Goal: Feedback & Contribution: Leave review/rating

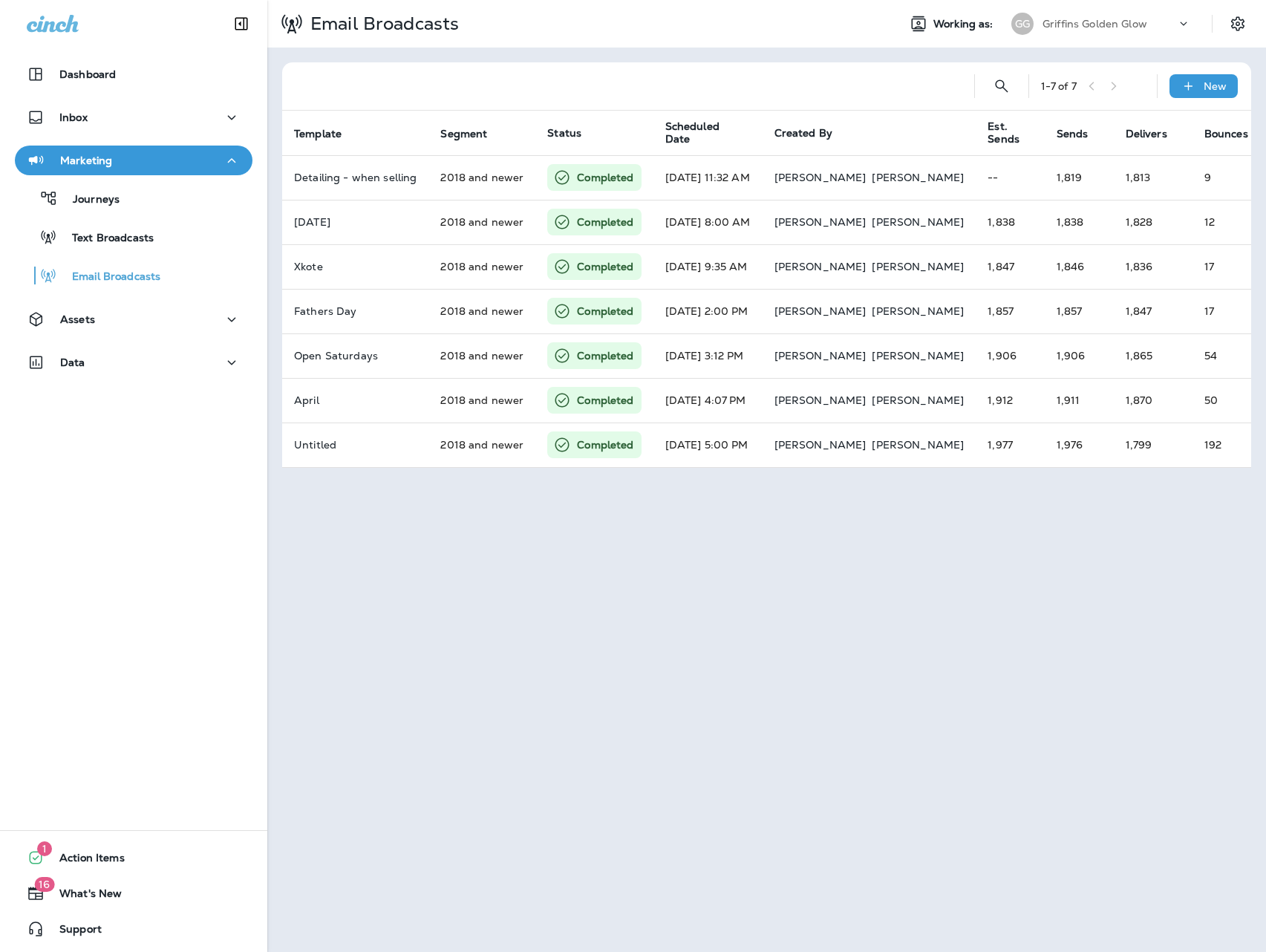
scroll to position [0, 173]
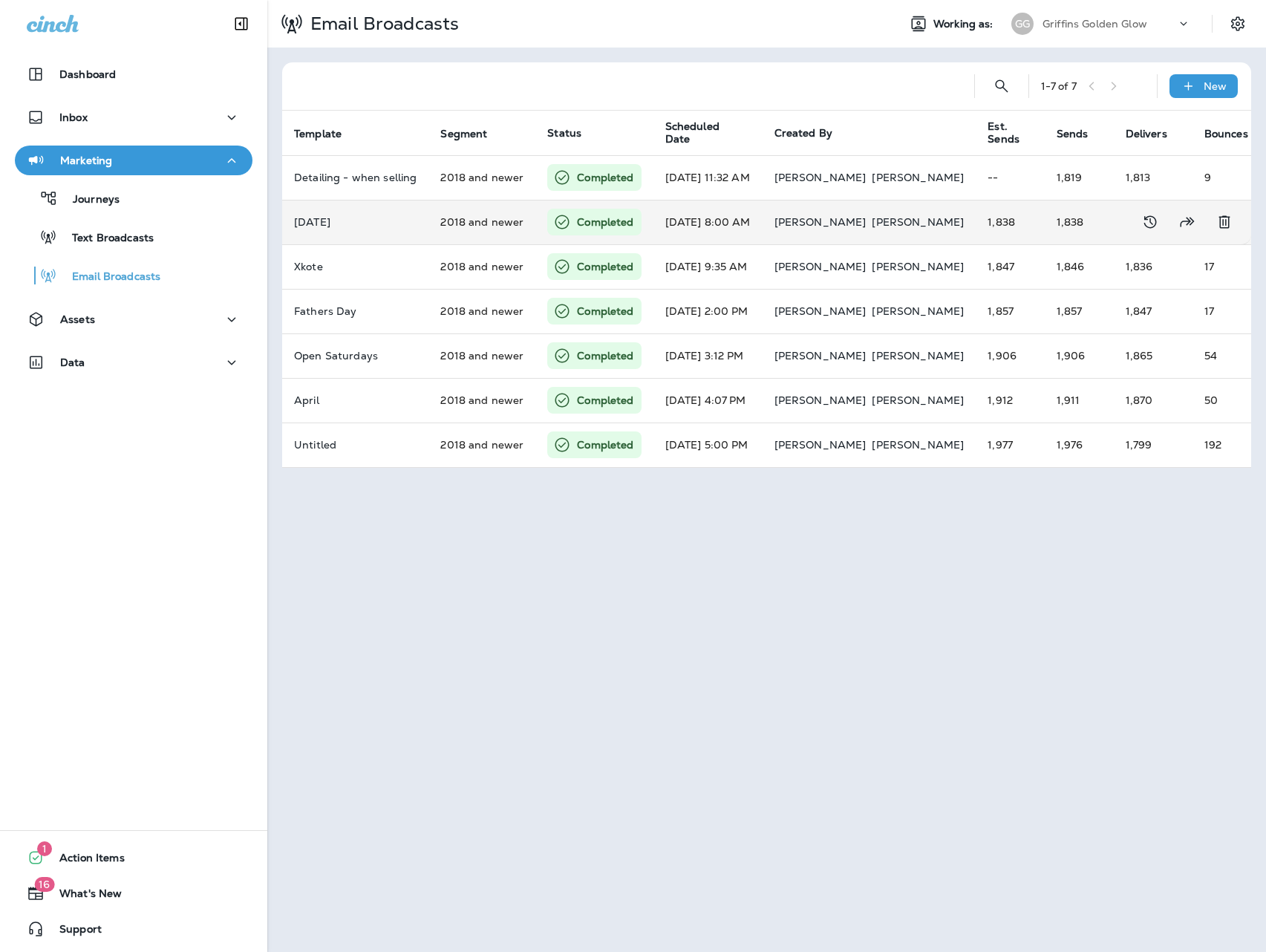
scroll to position [0, 173]
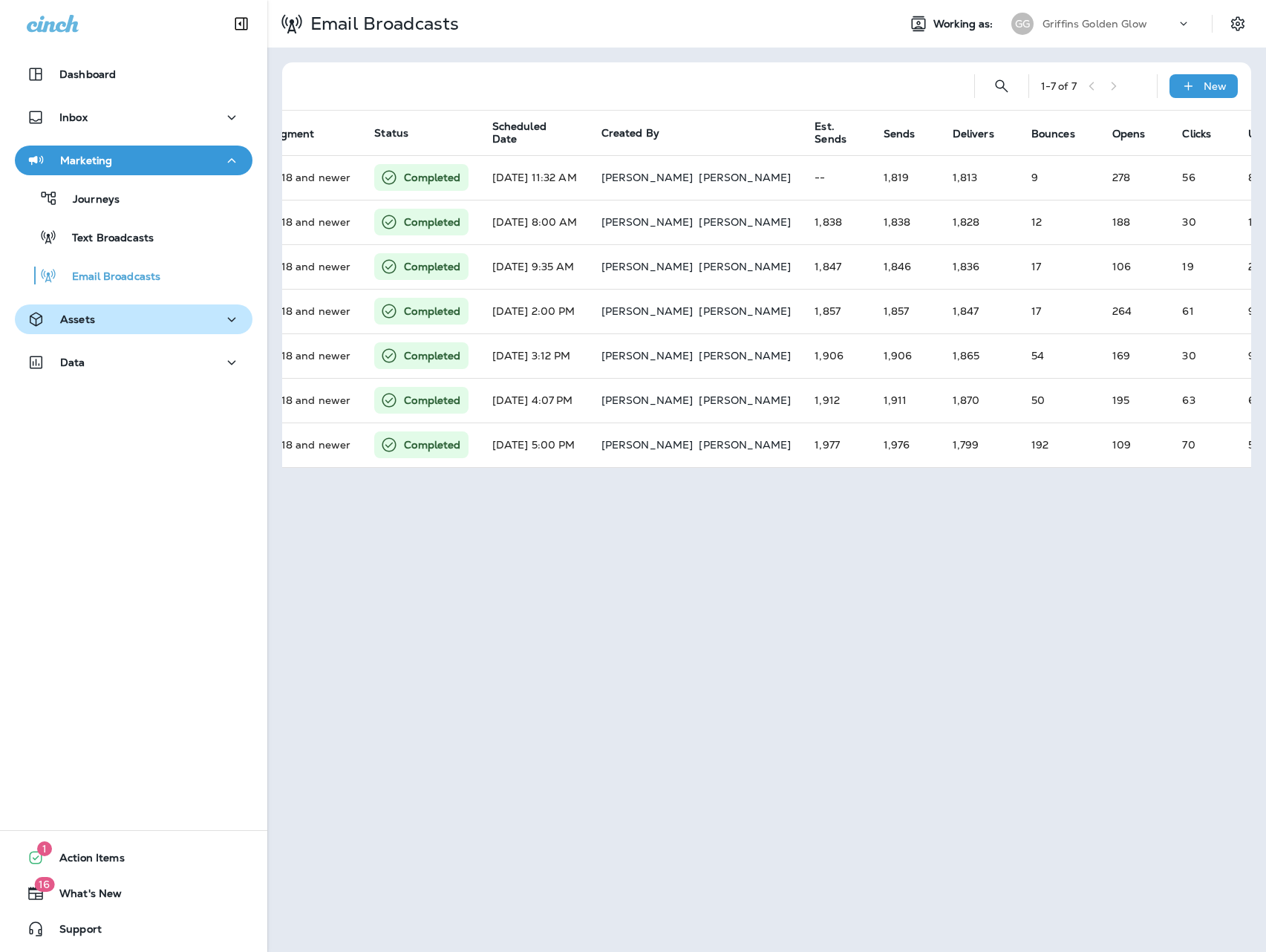
click at [110, 317] on div "Assets" at bounding box center [133, 319] width 214 height 19
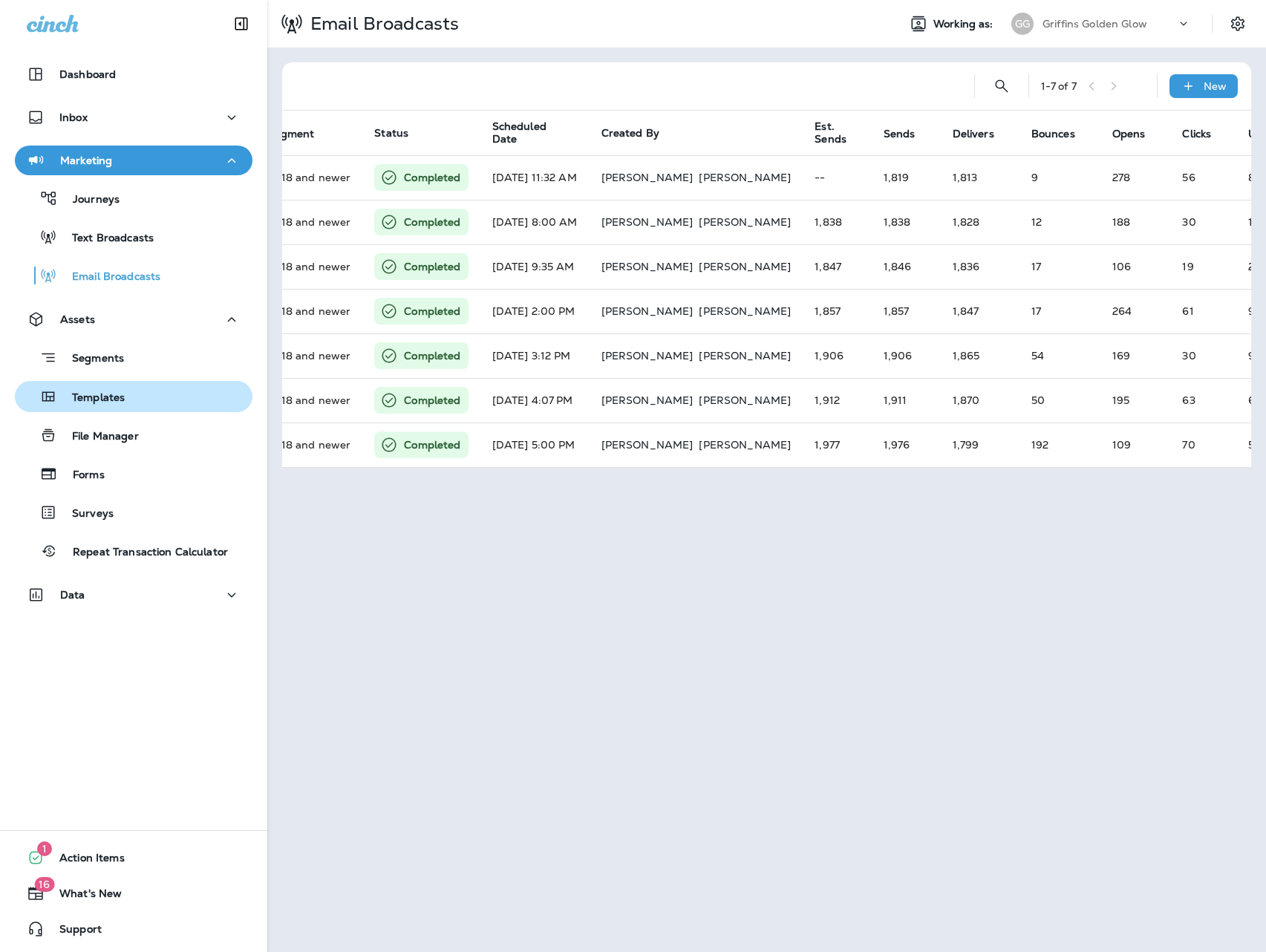
click at [111, 406] on div "Templates" at bounding box center [72, 396] width 104 height 22
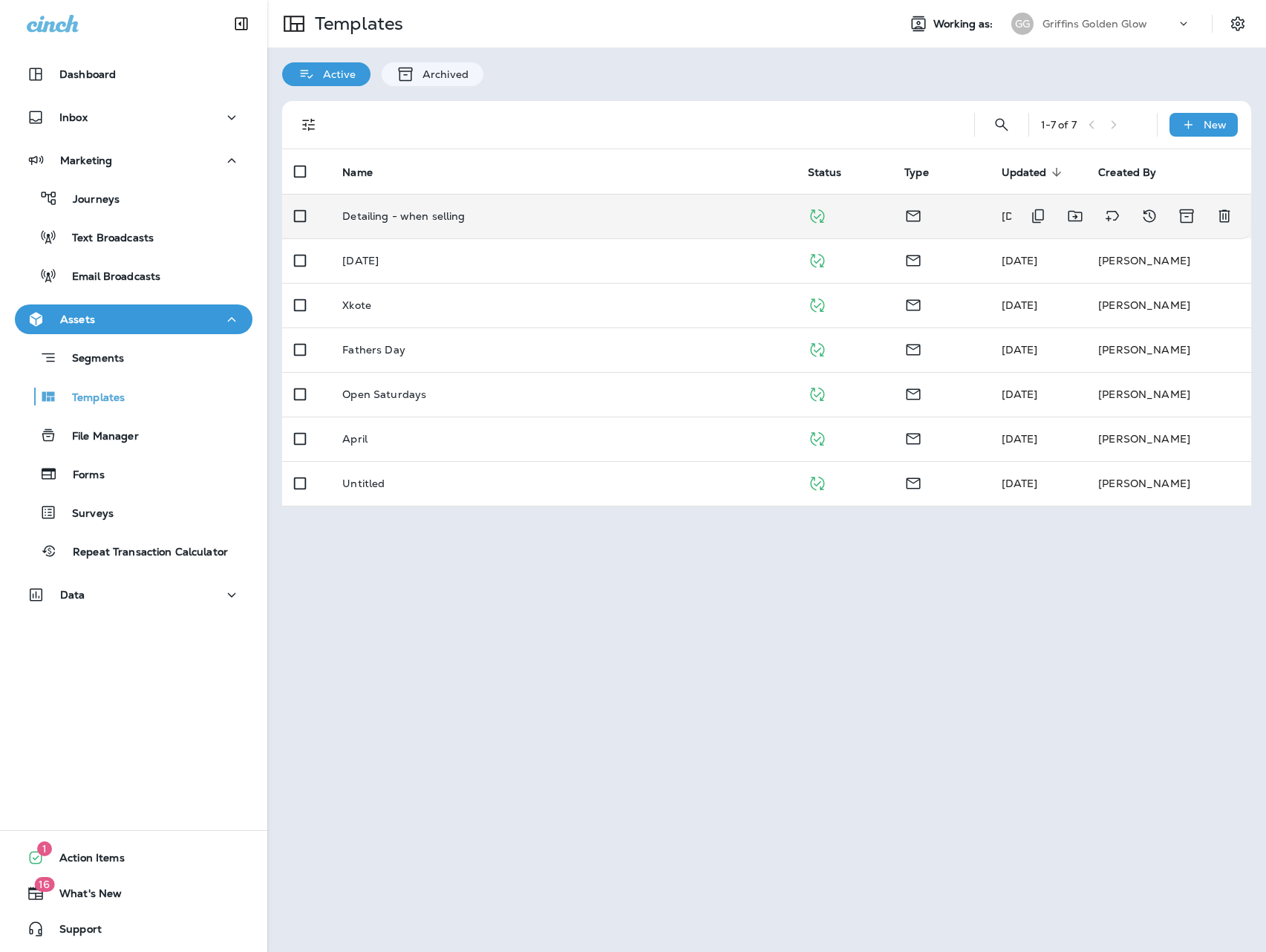
click at [453, 217] on p "Detailing - when selling" at bounding box center [403, 216] width 122 height 12
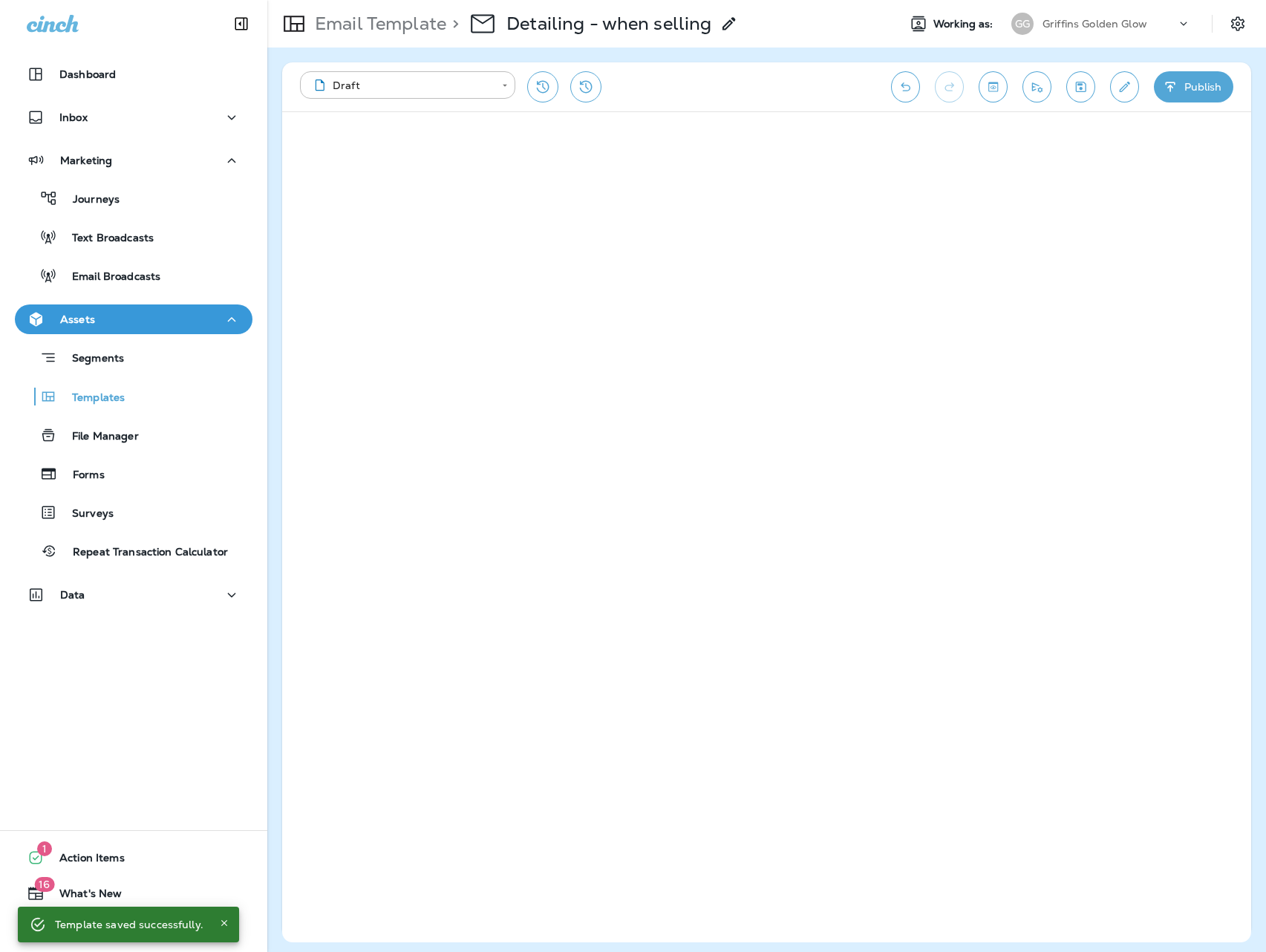
click at [1129, 37] on div "[PERSON_NAME] Golden Glow" at bounding box center [1100, 24] width 197 height 30
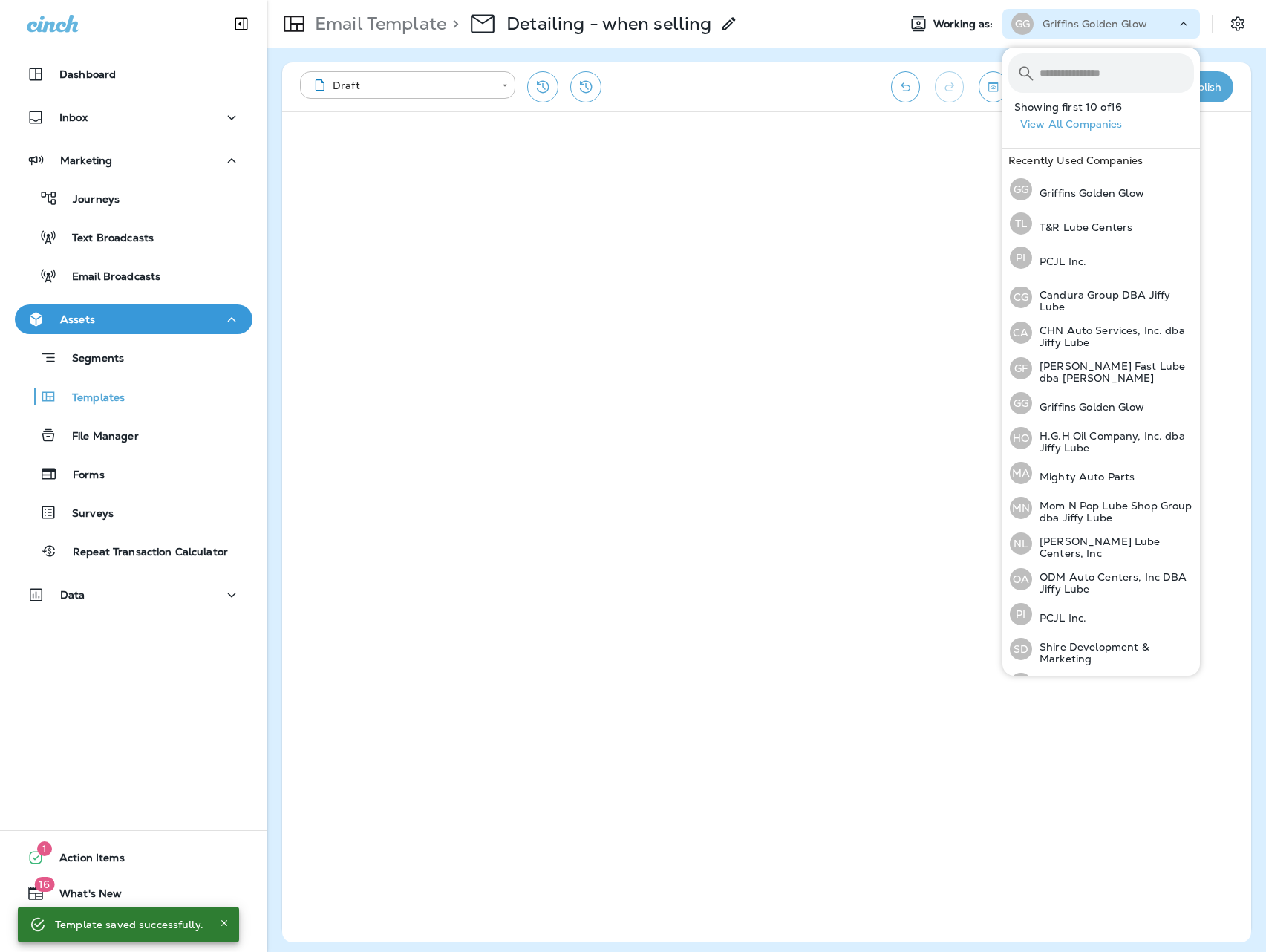
scroll to position [176, 0]
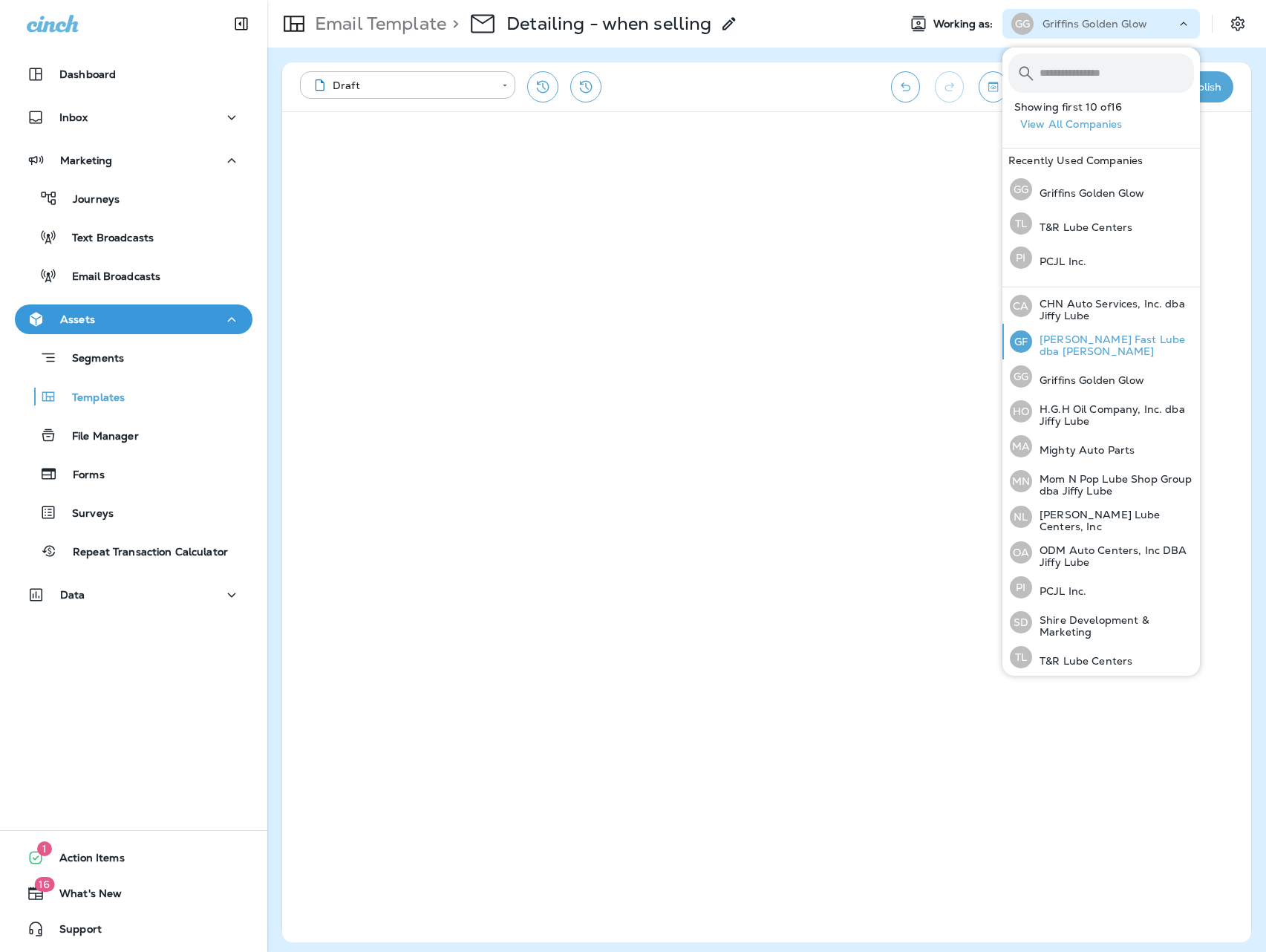
click at [1103, 340] on p "[PERSON_NAME] Fast Lube dba [PERSON_NAME]" at bounding box center [1112, 345] width 162 height 24
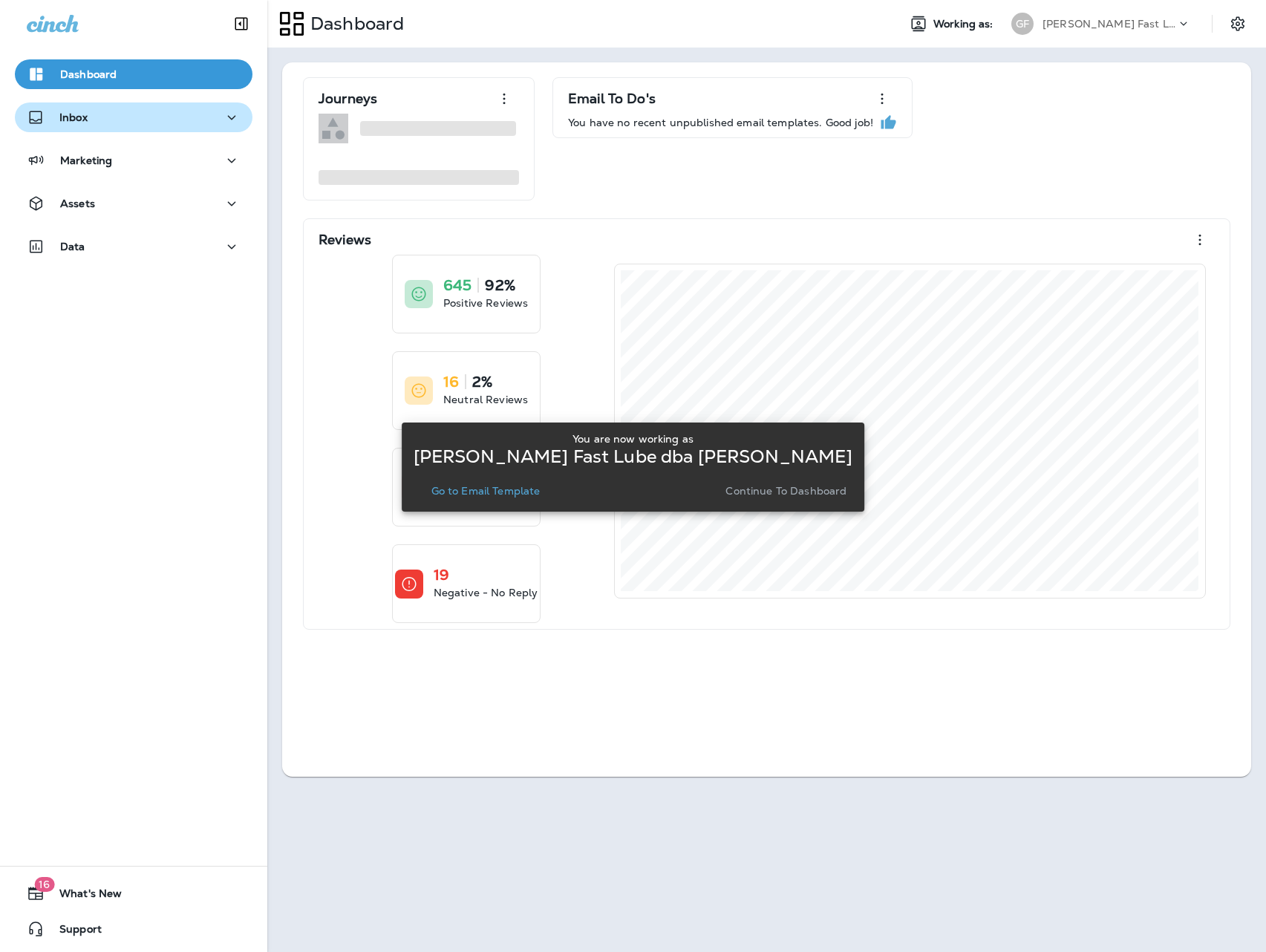
click at [132, 126] on div "Inbox" at bounding box center [133, 117] width 214 height 19
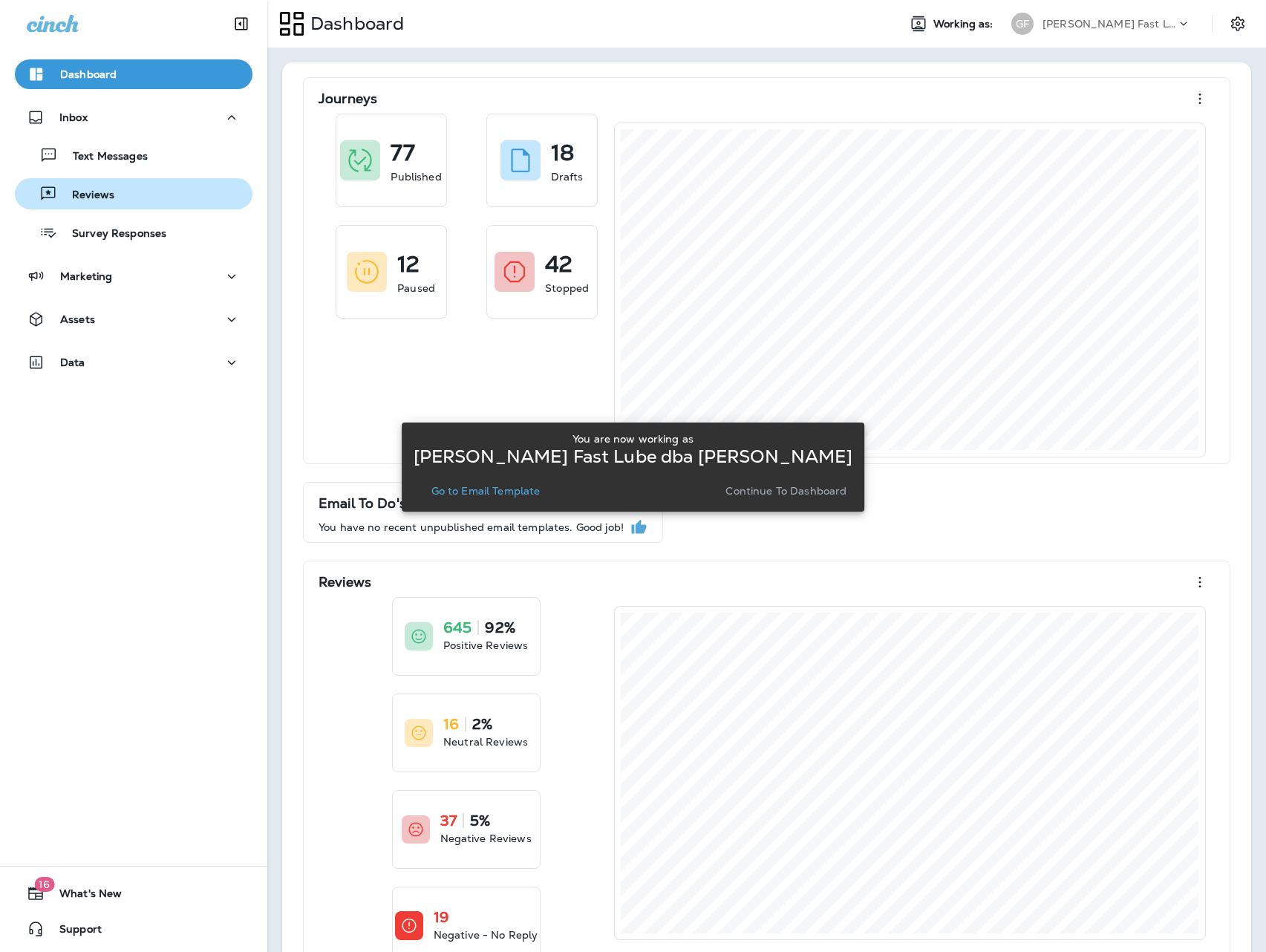
click at [149, 190] on div "Reviews" at bounding box center [133, 193] width 226 height 22
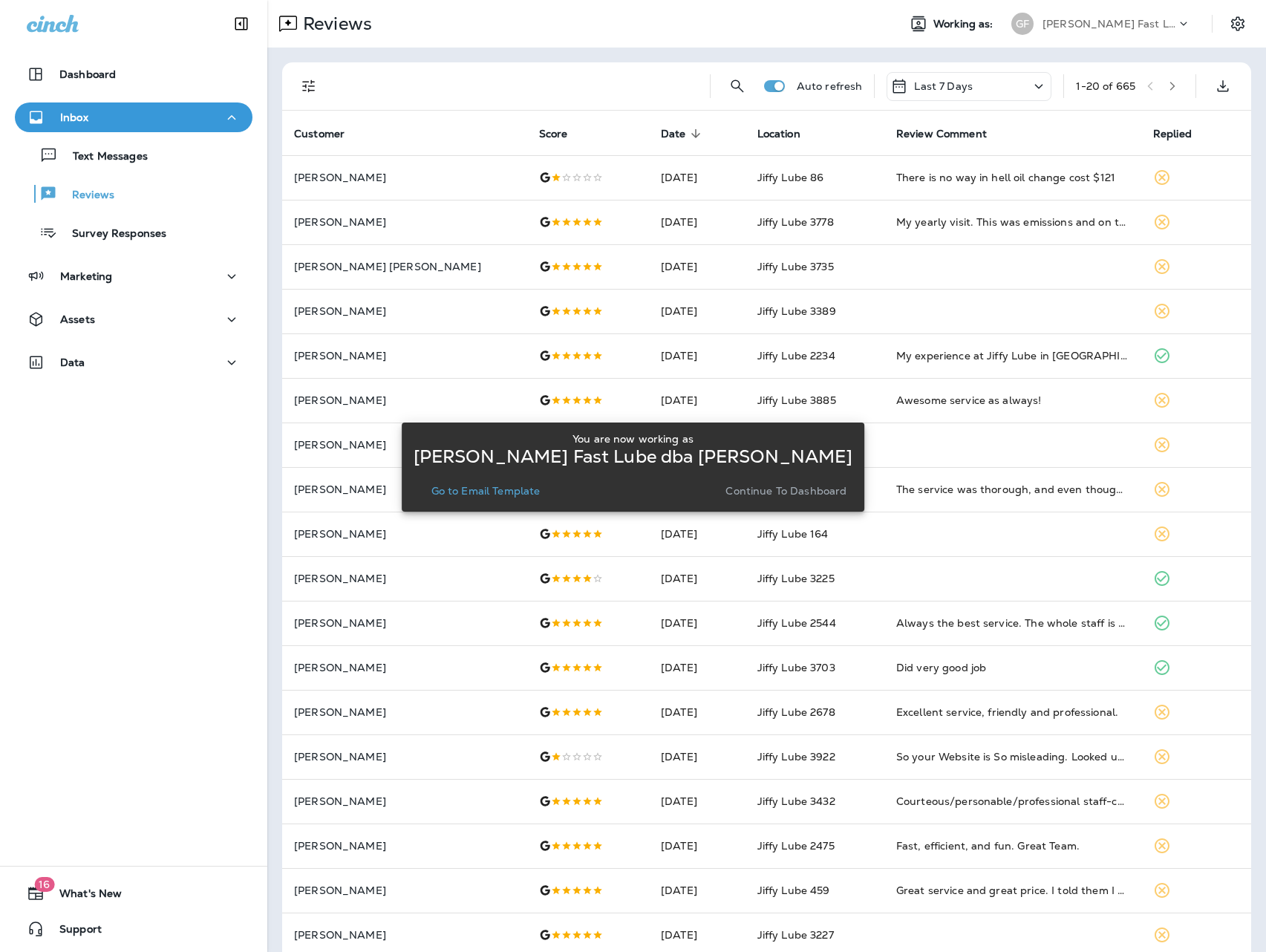
click at [282, 80] on div "Auto refresh Last 7 Days 1 - 20 of 665" at bounding box center [766, 86] width 969 height 48
drag, startPoint x: 304, startPoint y: 84, endPoint x: 308, endPoint y: 101, distance: 17.5
click at [304, 84] on icon "Filters" at bounding box center [308, 85] width 18 height 18
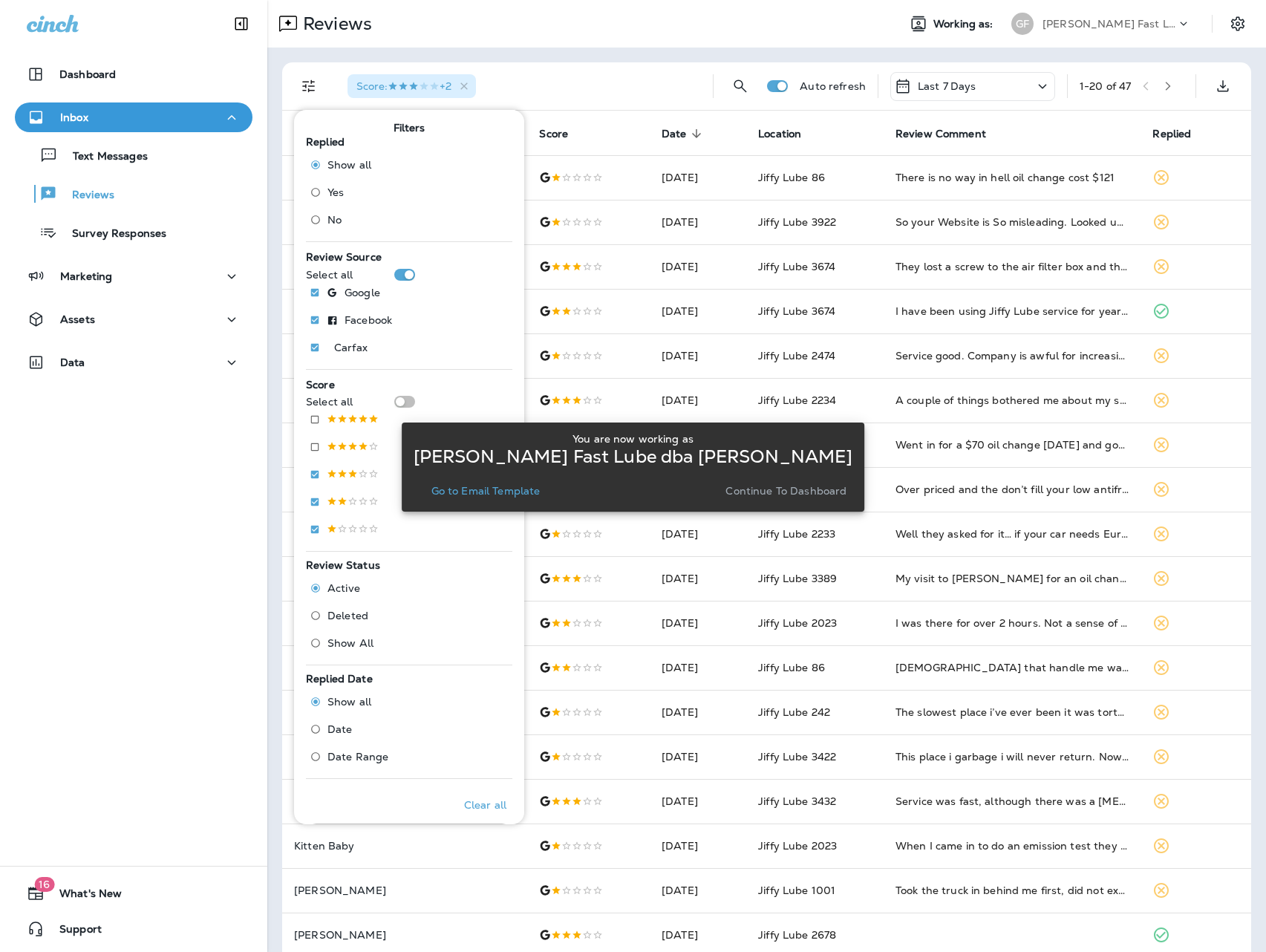
click at [837, 34] on div "You are now working as [PERSON_NAME] Fast Lube dba Jiffy Lube Go to Email Templ…" at bounding box center [633, 466] width 464 height 933
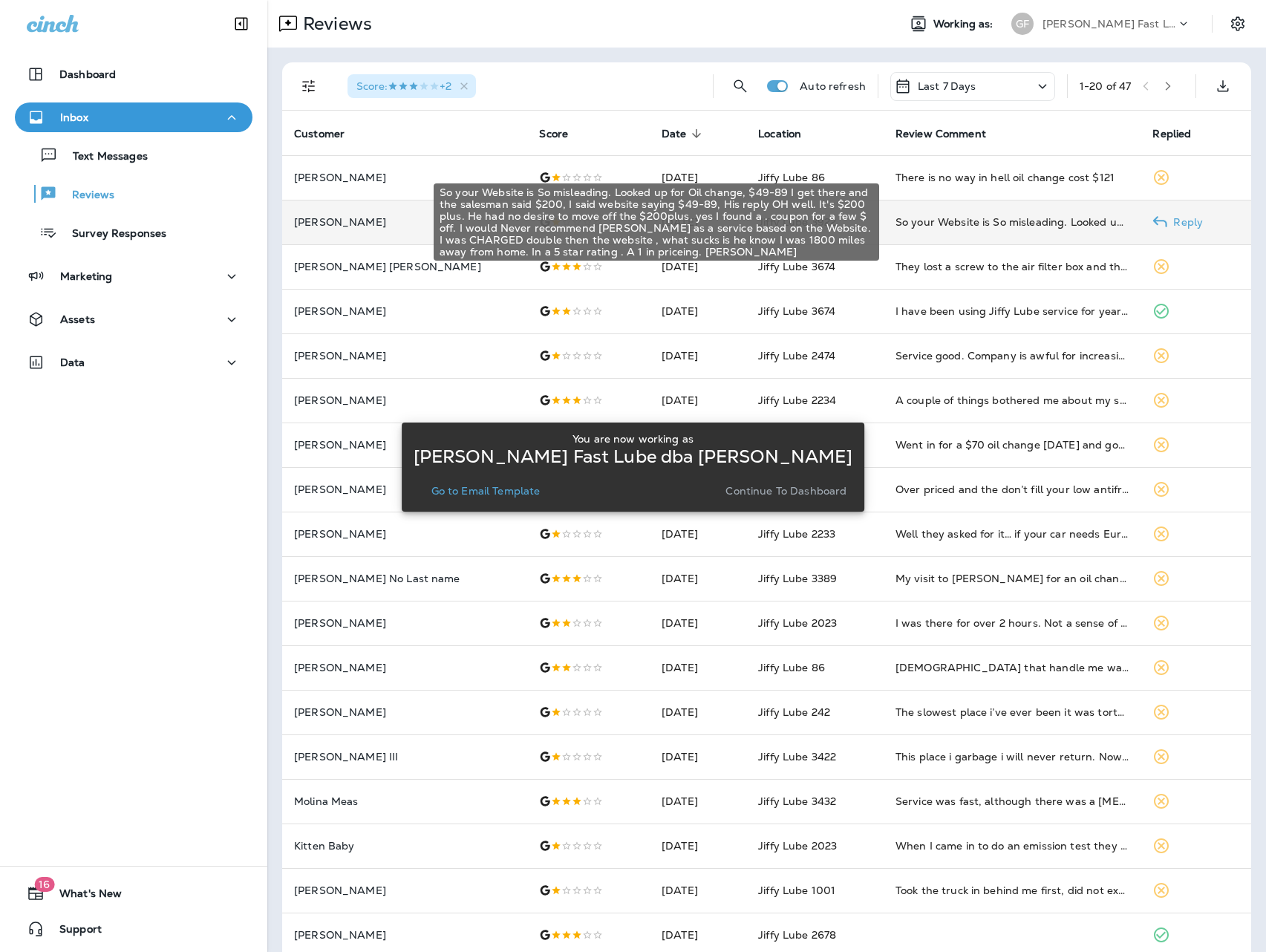
click at [970, 222] on div "So your Website is So misleading. Looked up for Oil change, $49-89 I get there …" at bounding box center [1012, 222] width 234 height 15
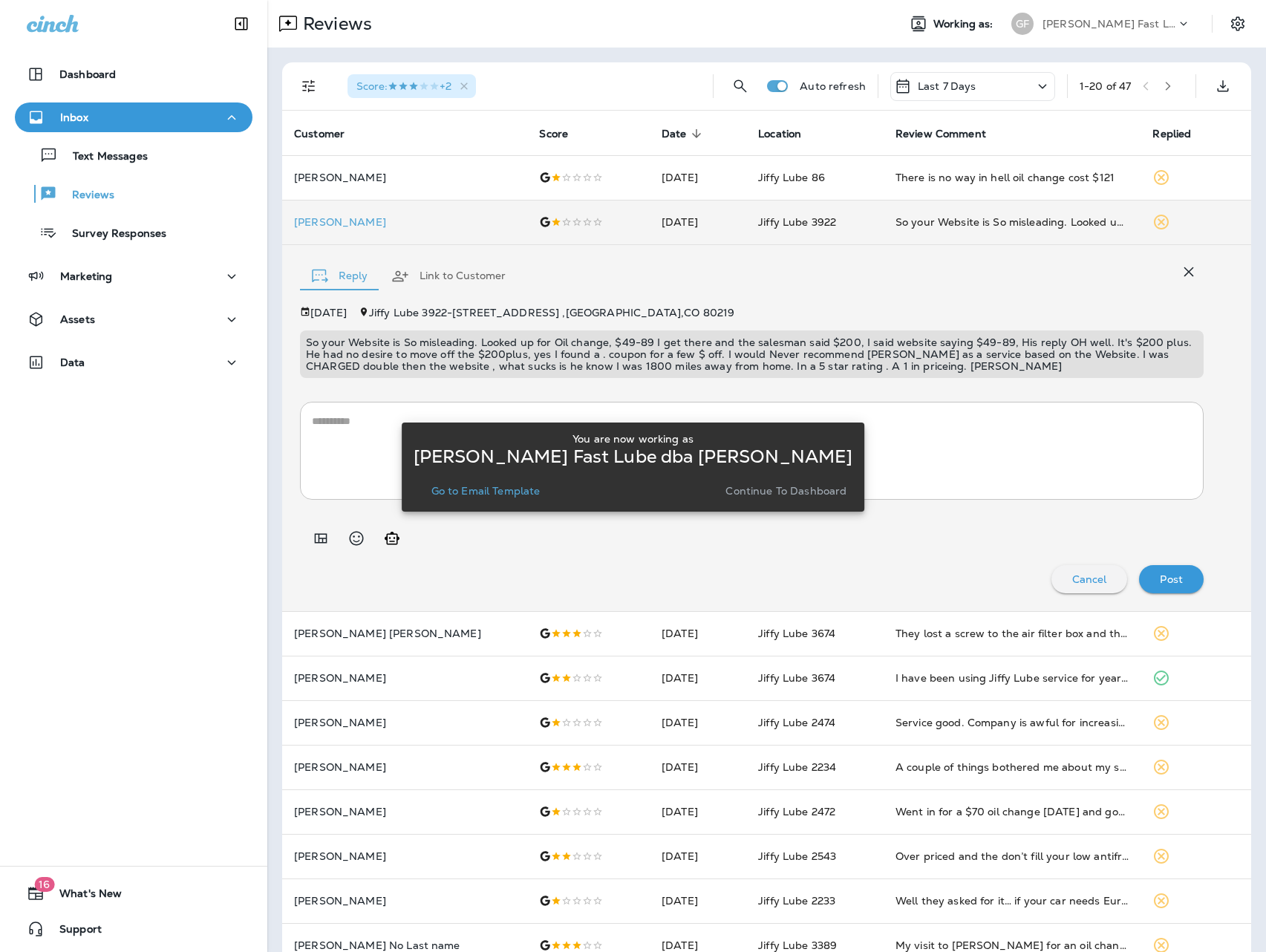
click at [540, 489] on p "Go to Email Template" at bounding box center [486, 490] width 109 height 12
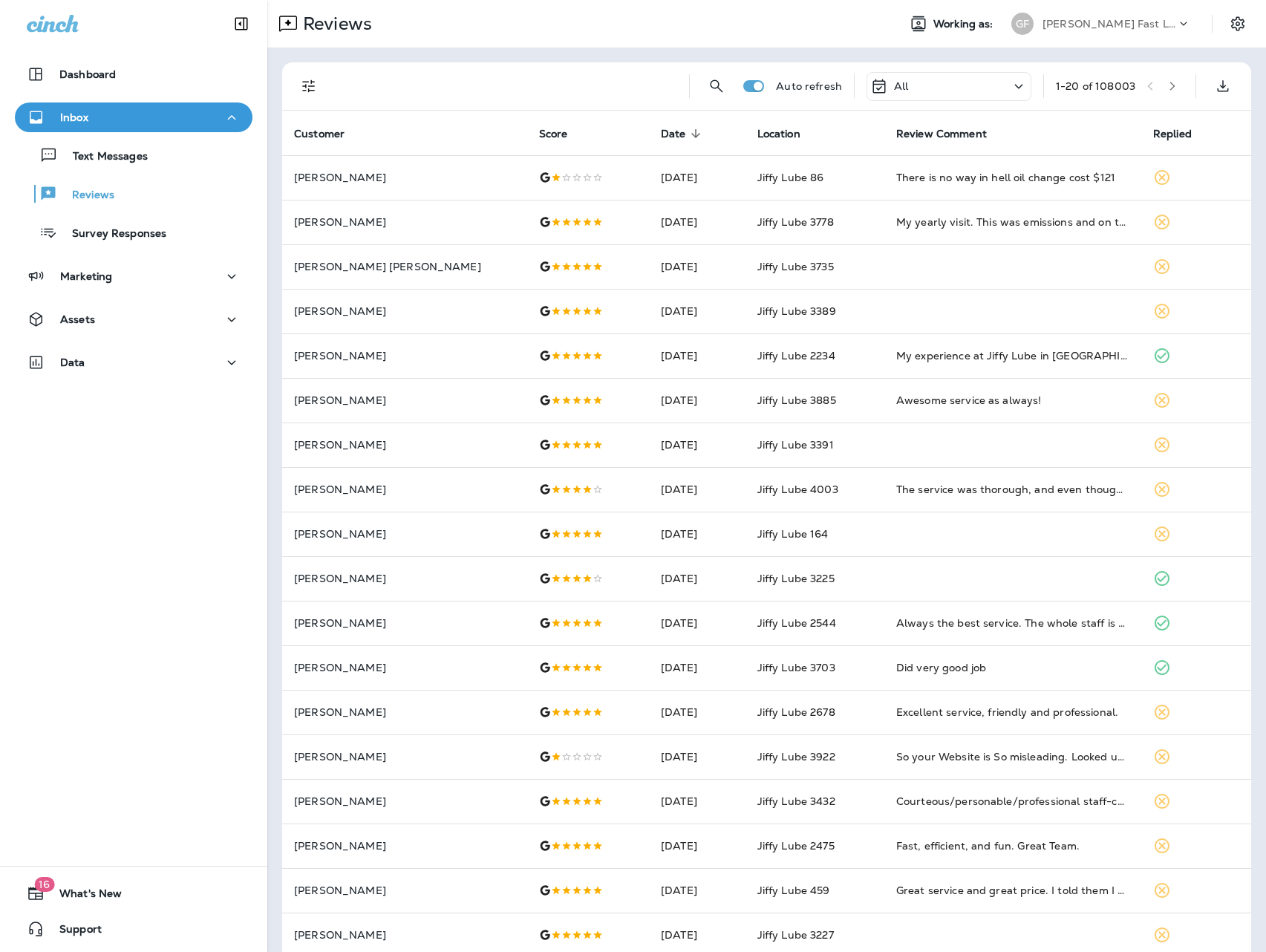
click at [303, 80] on icon "Filters" at bounding box center [308, 85] width 18 height 18
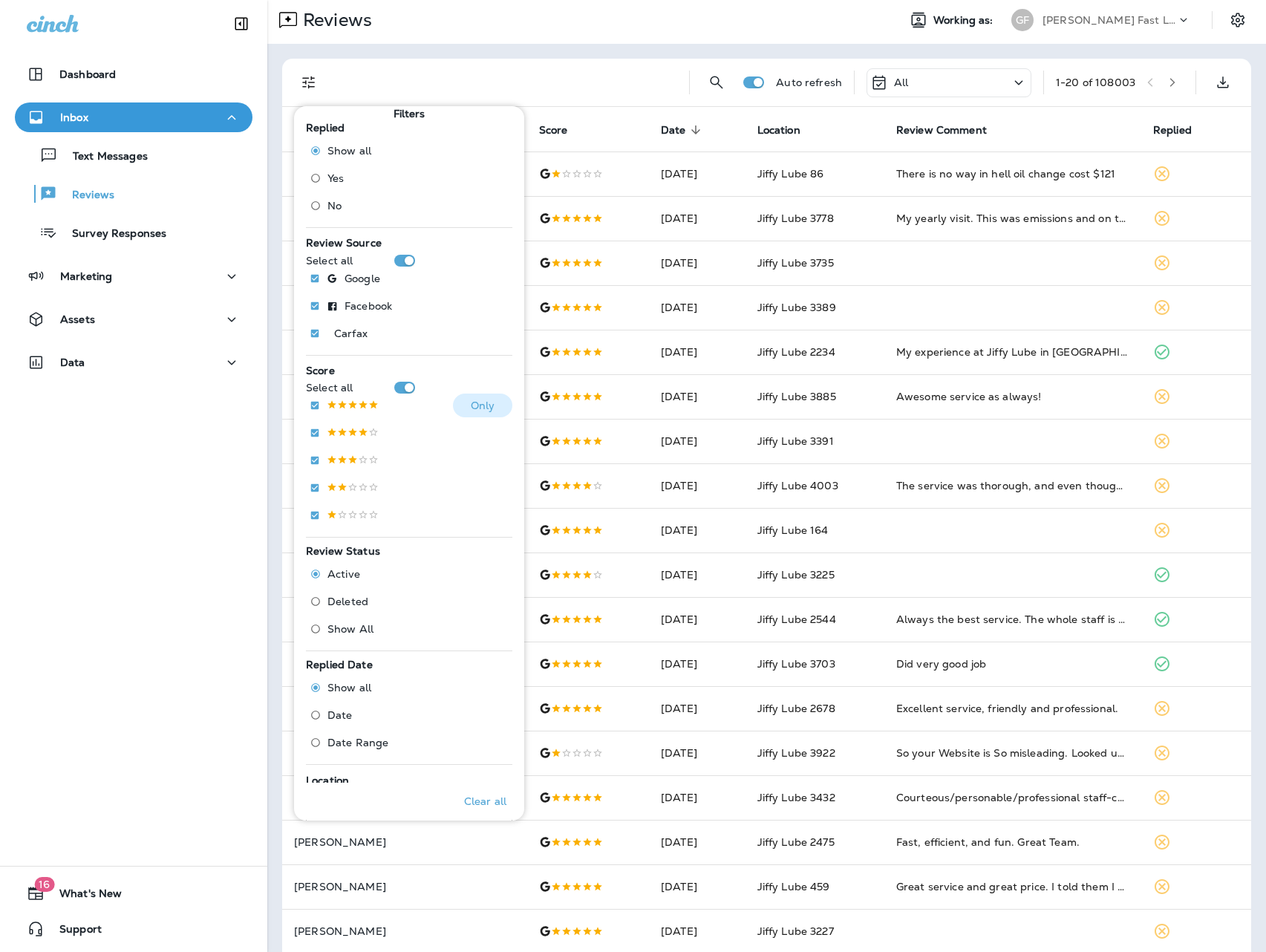
scroll to position [10, 0]
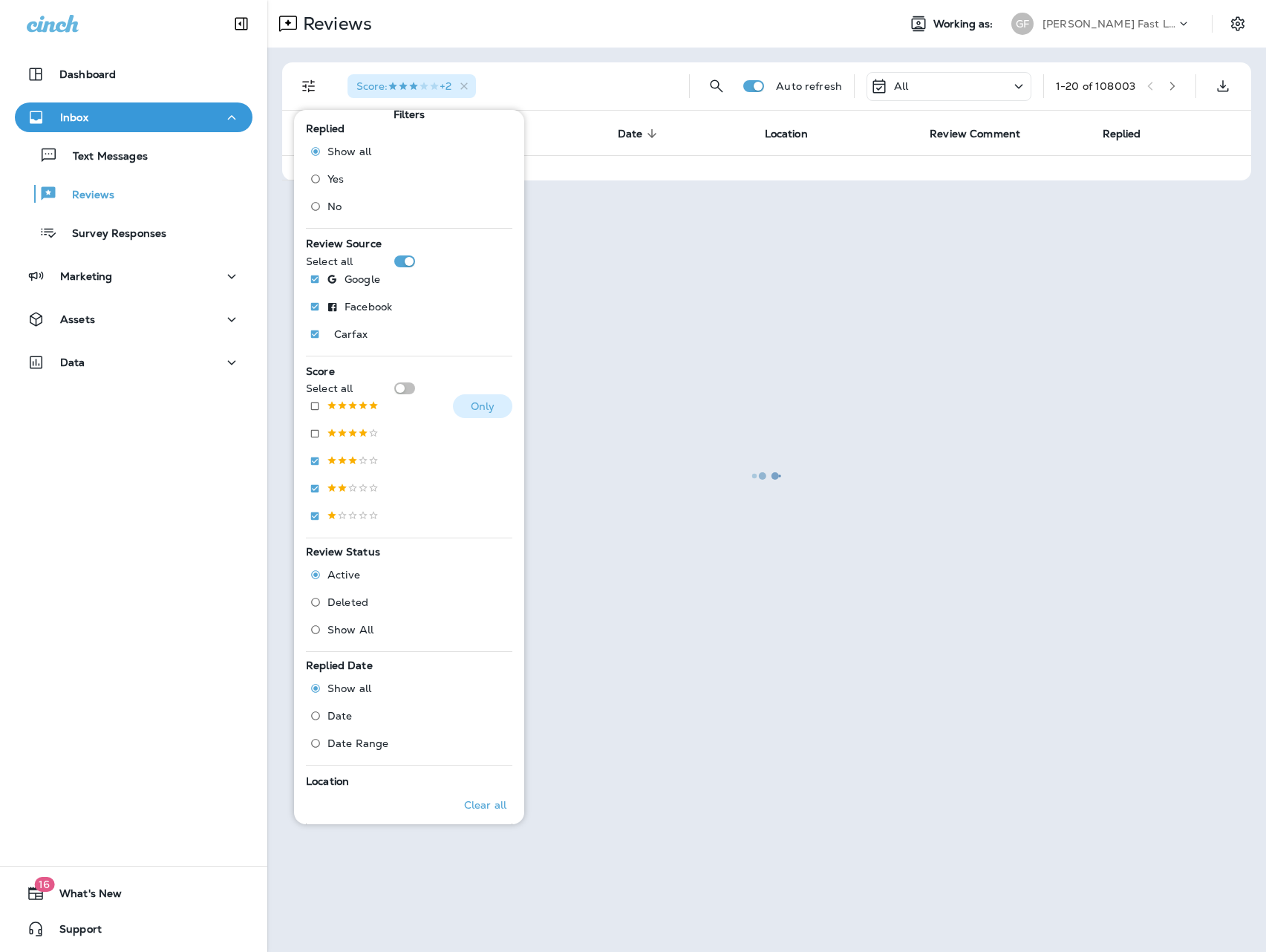
scroll to position [15, 0]
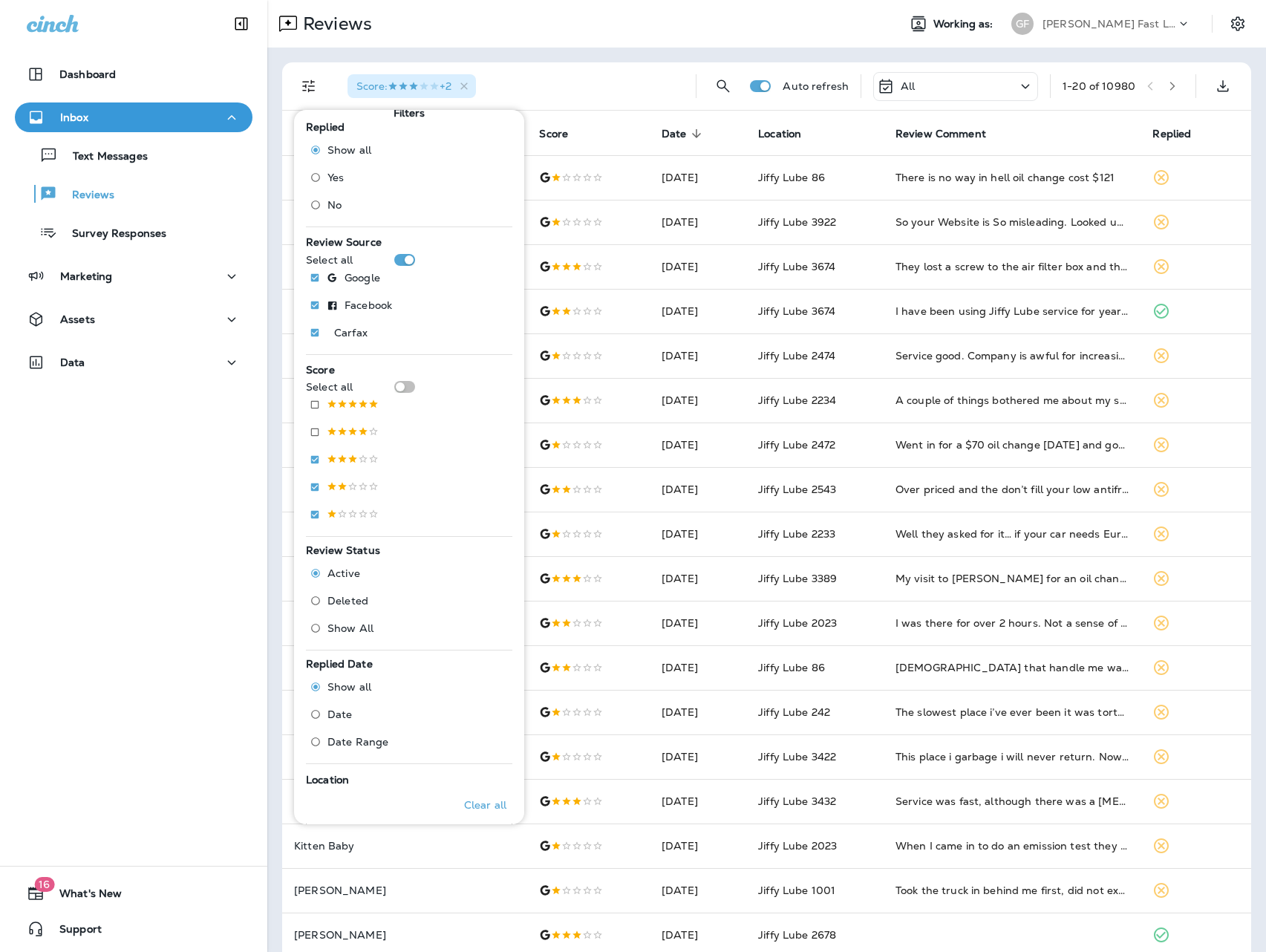
click at [675, 34] on div "Reviews" at bounding box center [577, 24] width 618 height 30
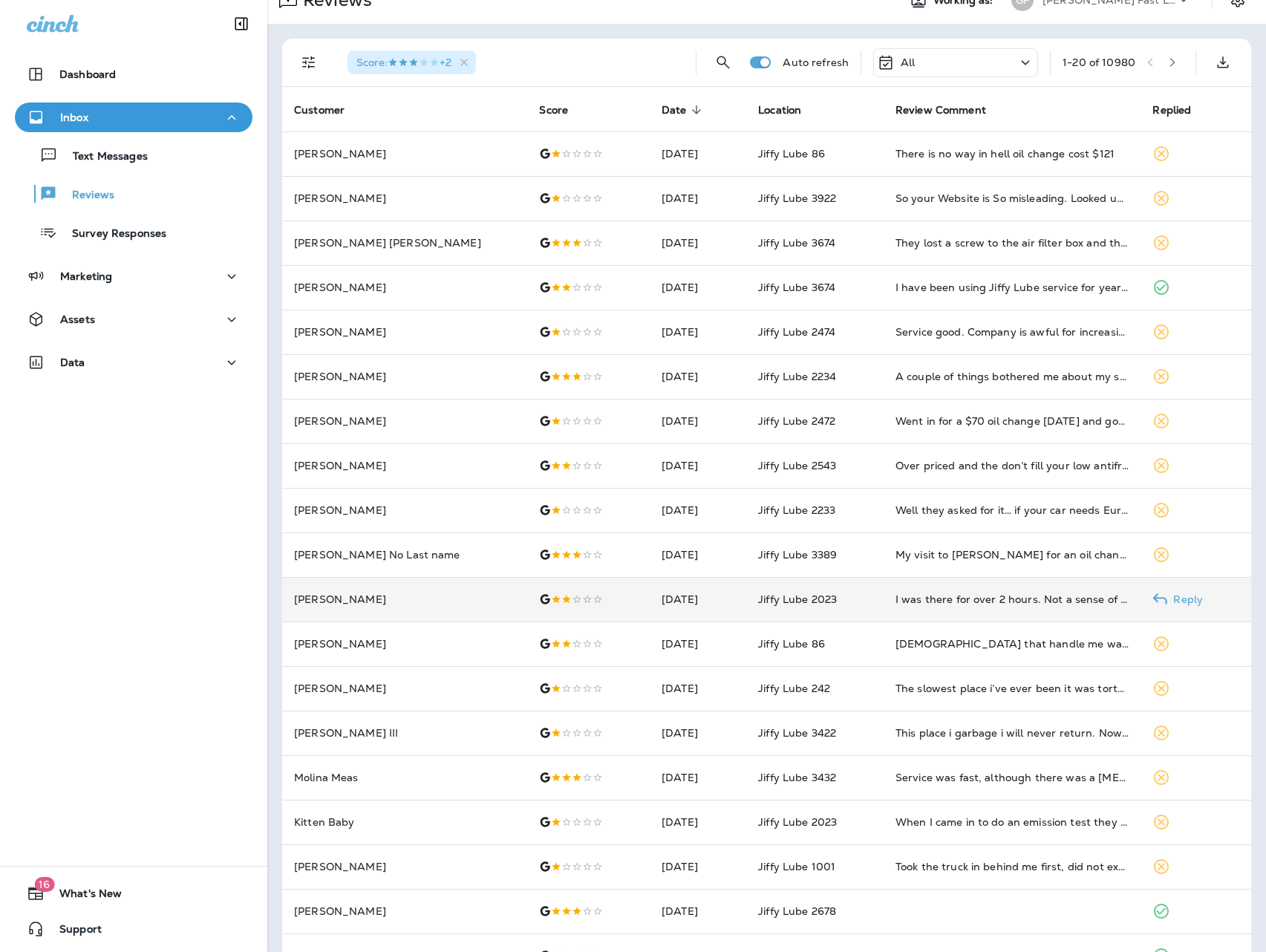
scroll to position [0, 0]
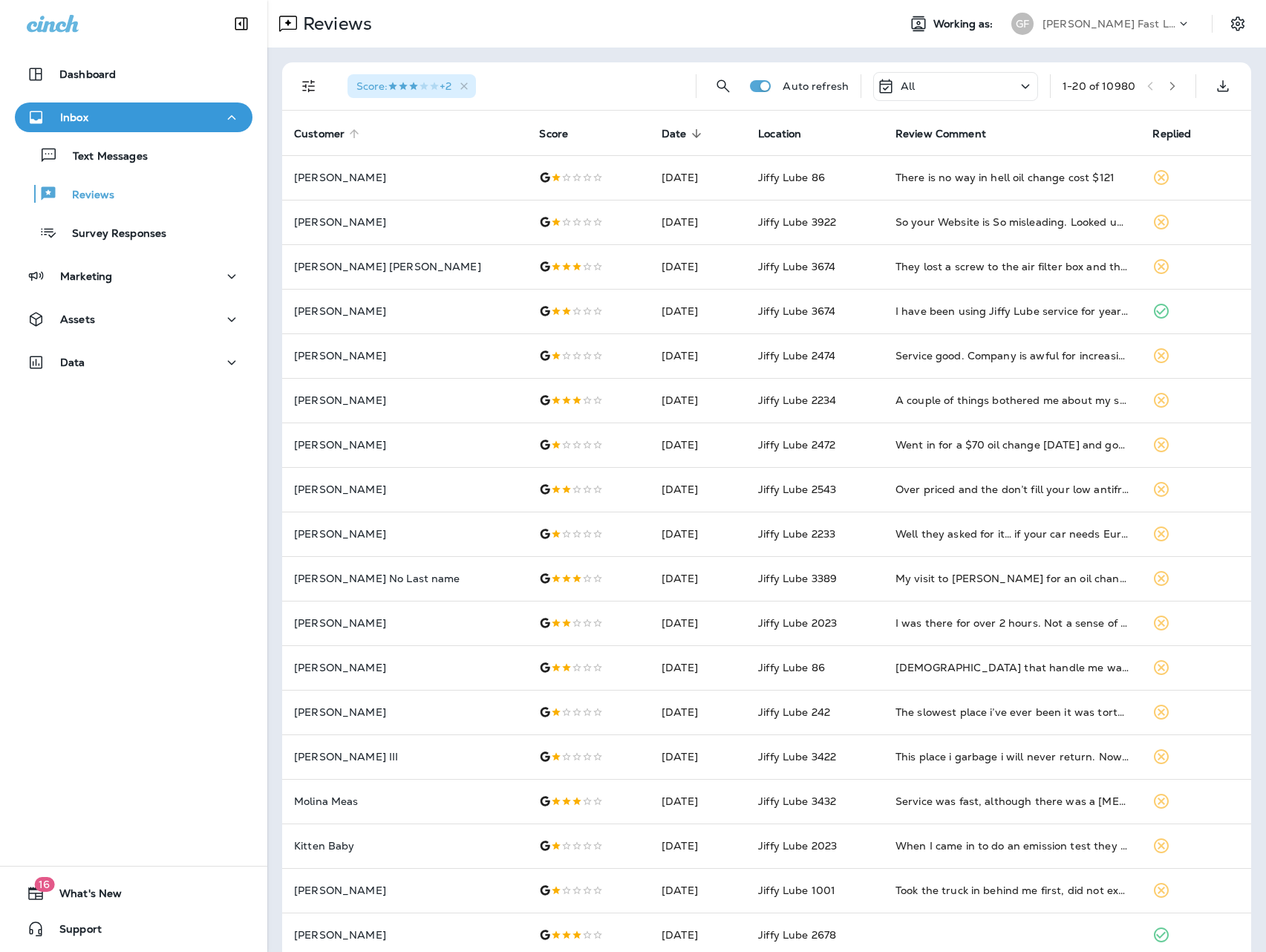
click at [352, 132] on icon at bounding box center [354, 133] width 13 height 13
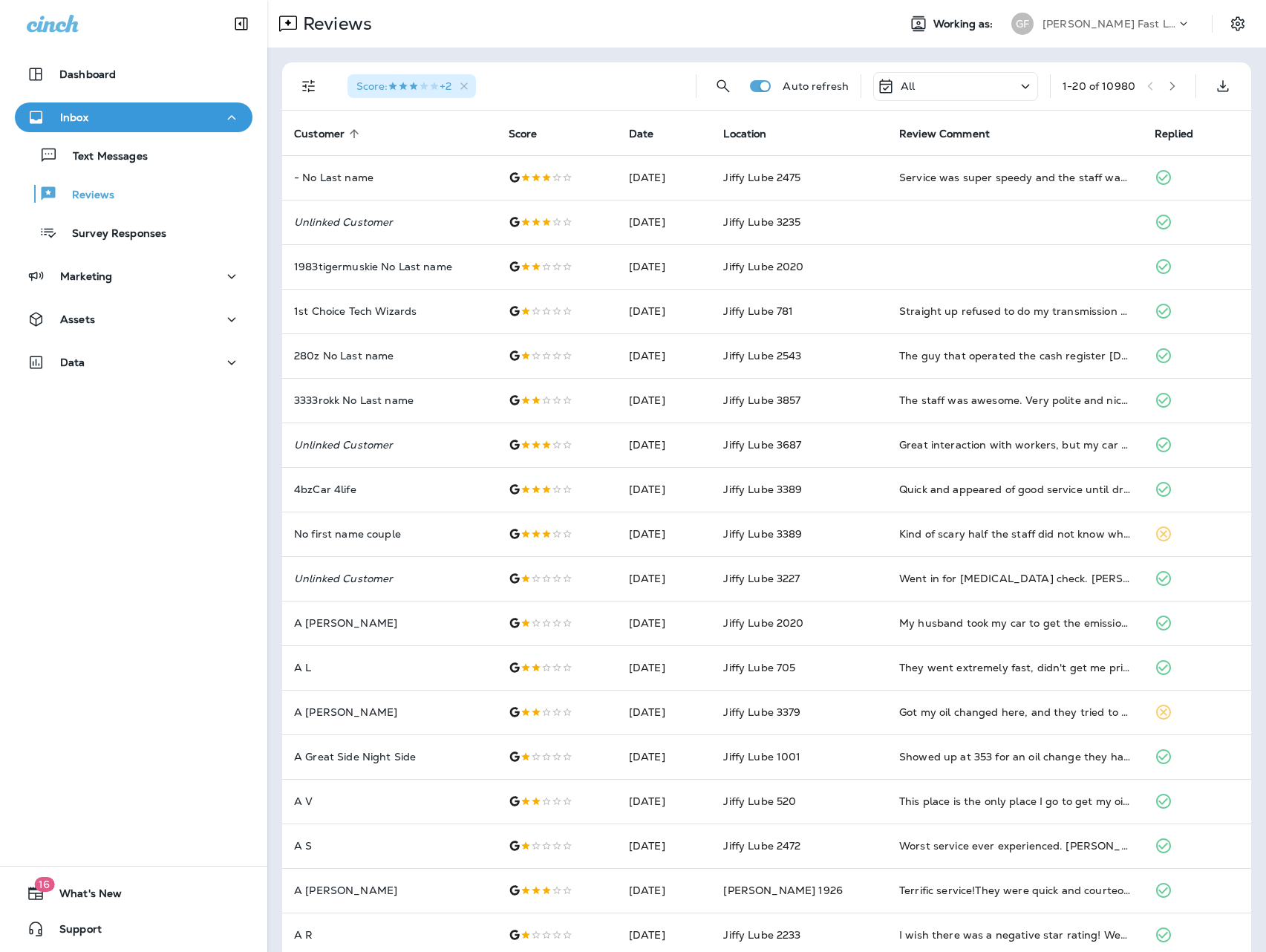
click at [565, 20] on div "Reviews" at bounding box center [577, 24] width 618 height 30
click at [562, 43] on div "Reviews Working as: [PERSON_NAME] Fast Lube dba [PERSON_NAME]" at bounding box center [766, 23] width 999 height 47
click at [1116, 25] on p "[PERSON_NAME] Fast Lube dba [PERSON_NAME]" at bounding box center [1110, 23] width 133 height 12
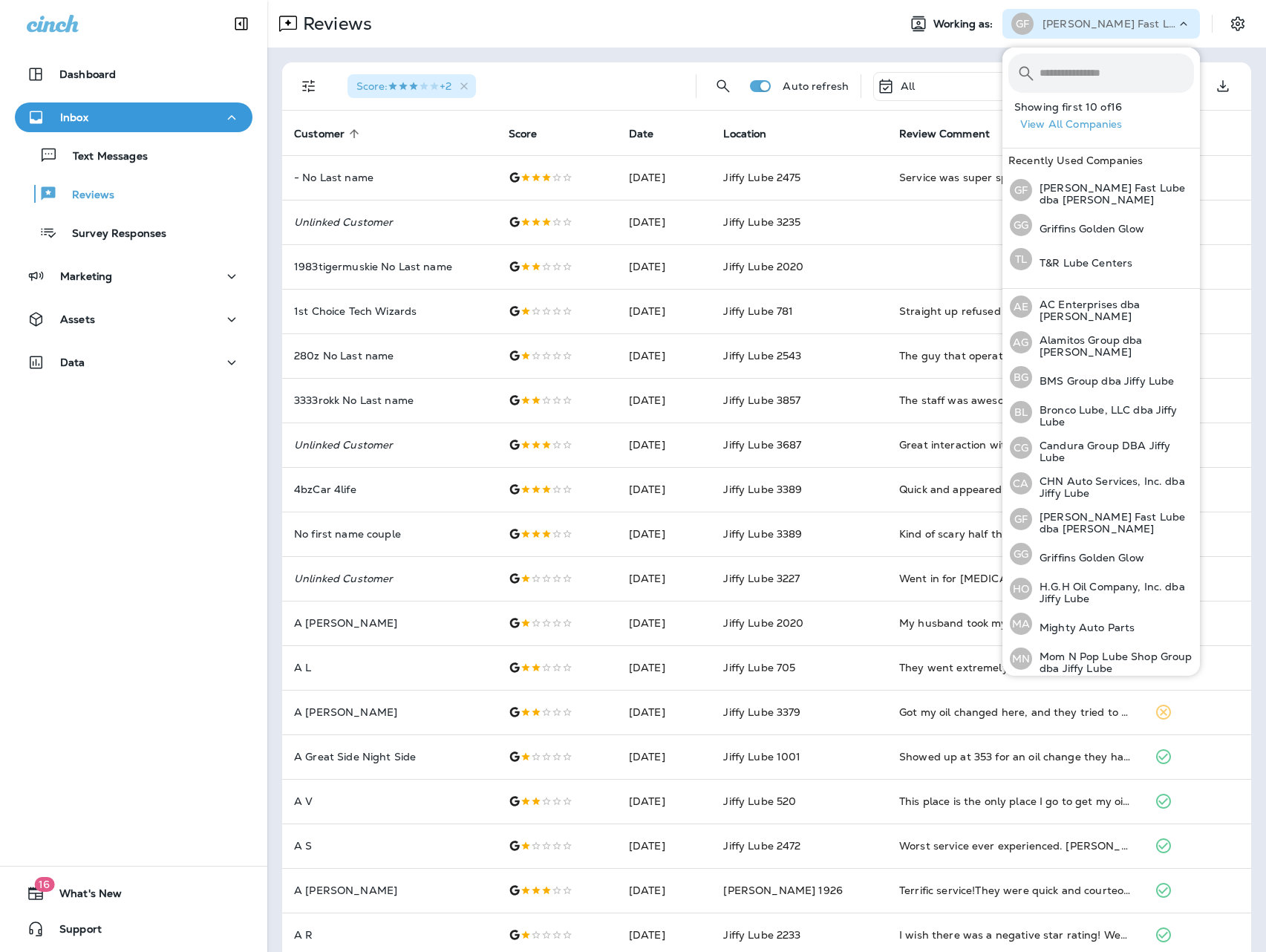
click at [834, 29] on div "Reviews" at bounding box center [577, 24] width 618 height 30
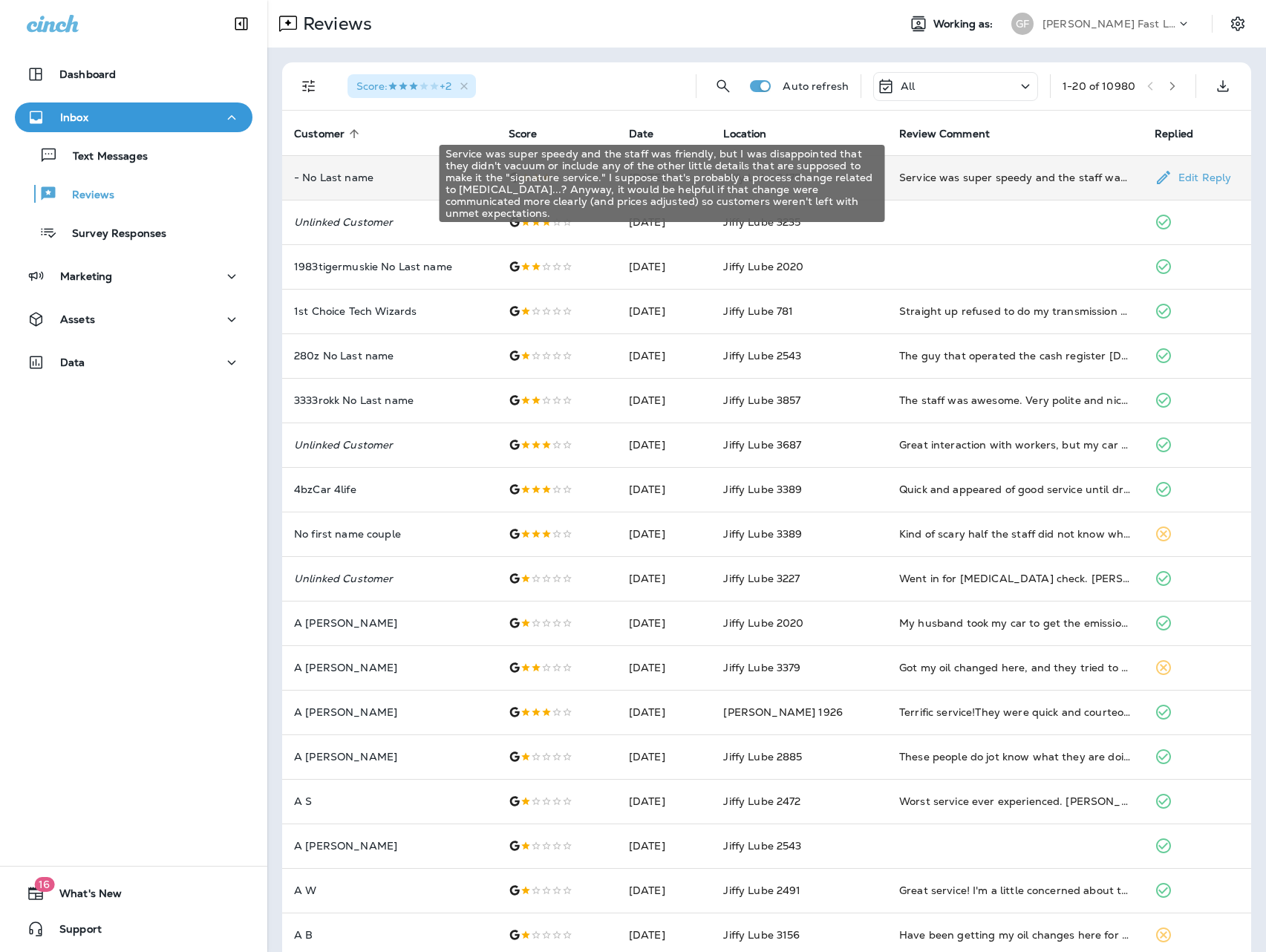
click at [990, 180] on div "Service was super speedy and the staff was friendly, but I was disappointed tha…" at bounding box center [1015, 178] width 231 height 15
